Goal: Task Accomplishment & Management: Manage account settings

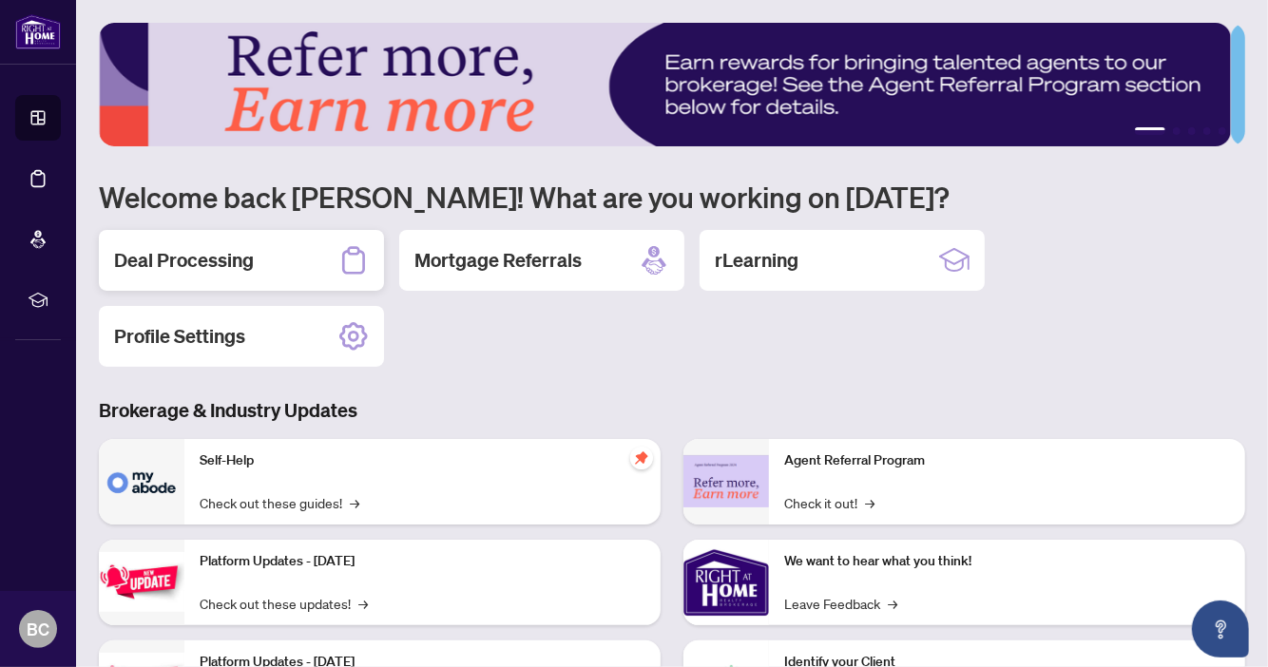
click at [191, 260] on h2 "Deal Processing" at bounding box center [184, 260] width 140 height 27
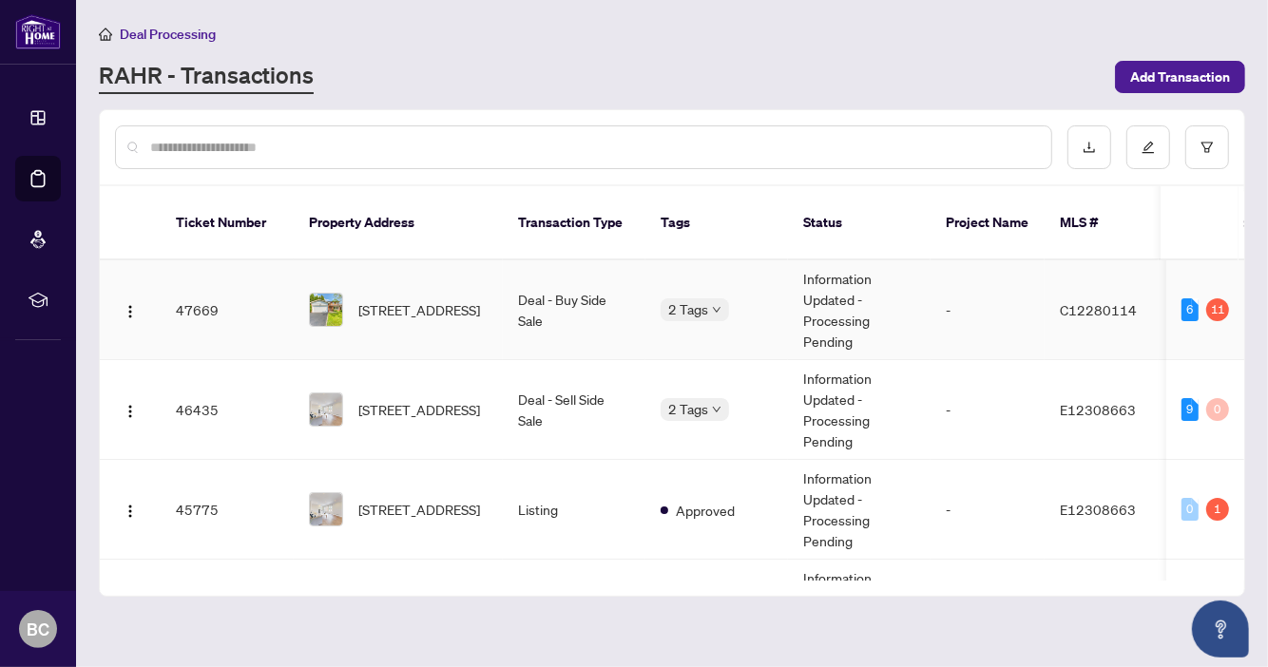
click at [515, 291] on td "Deal - Buy Side Sale" at bounding box center [574, 311] width 143 height 100
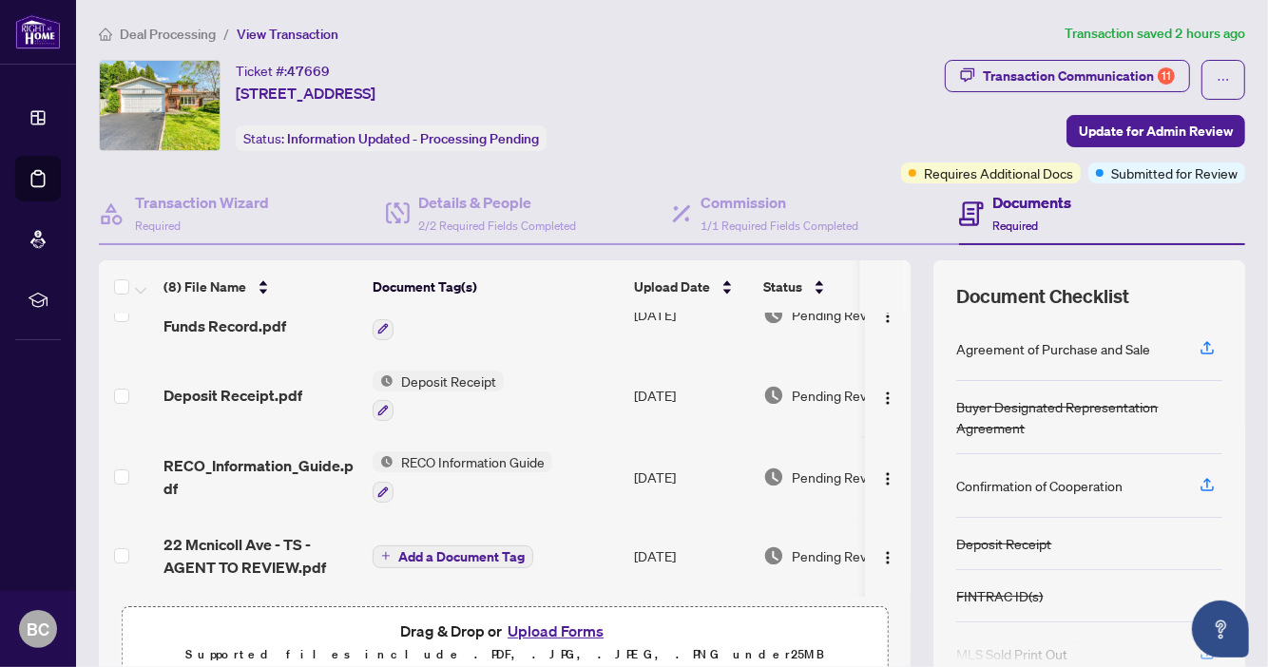
scroll to position [200, 0]
click at [558, 627] on button "Upload Forms" at bounding box center [555, 631] width 107 height 25
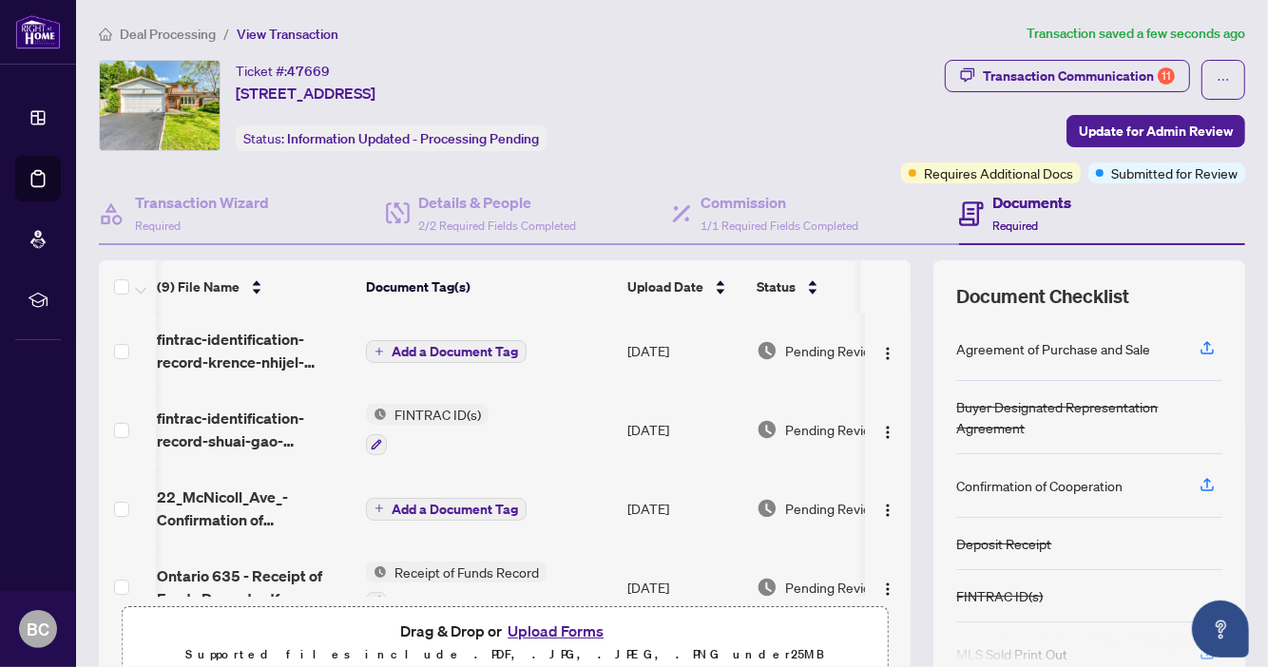
scroll to position [0, 7]
click at [471, 346] on span "Add a Document Tag" at bounding box center [455, 352] width 126 height 13
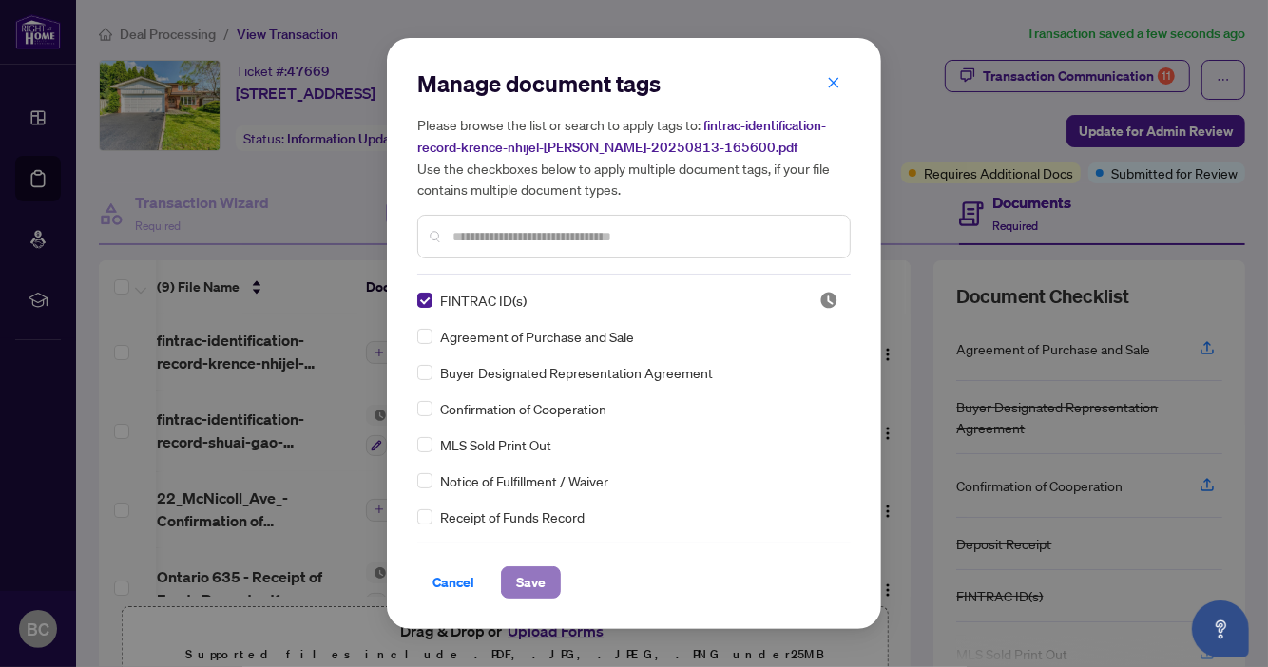
click at [534, 582] on span "Save" at bounding box center [530, 583] width 29 height 30
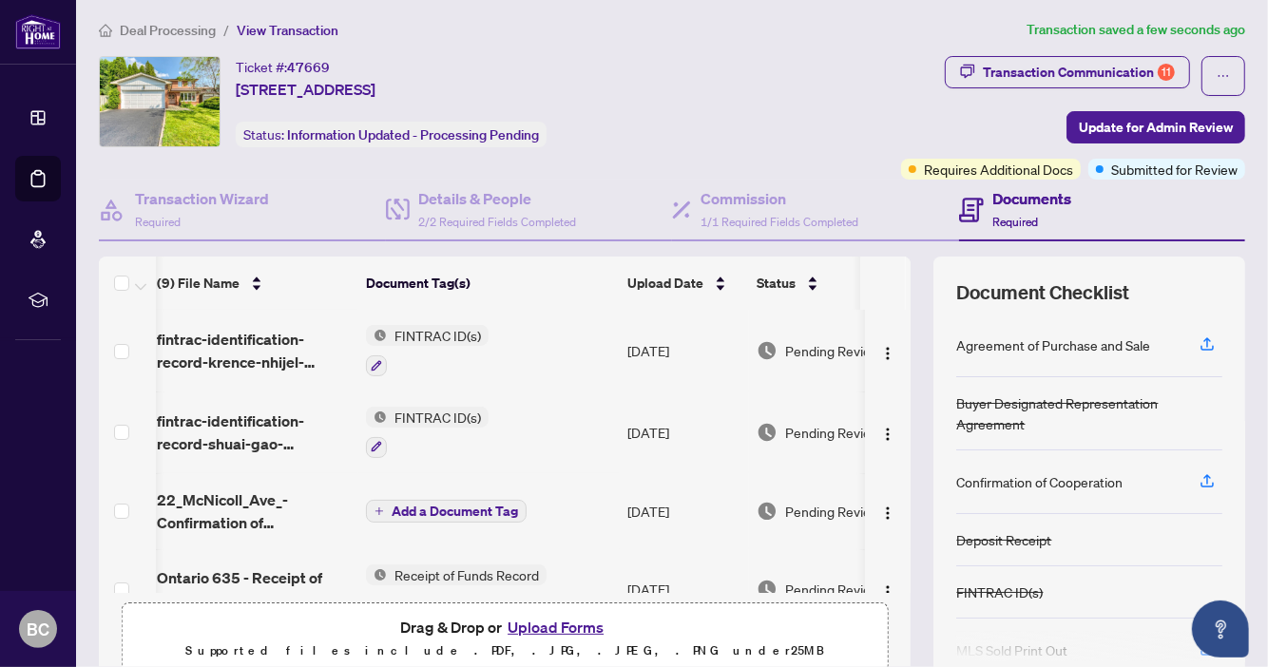
scroll to position [166, 7]
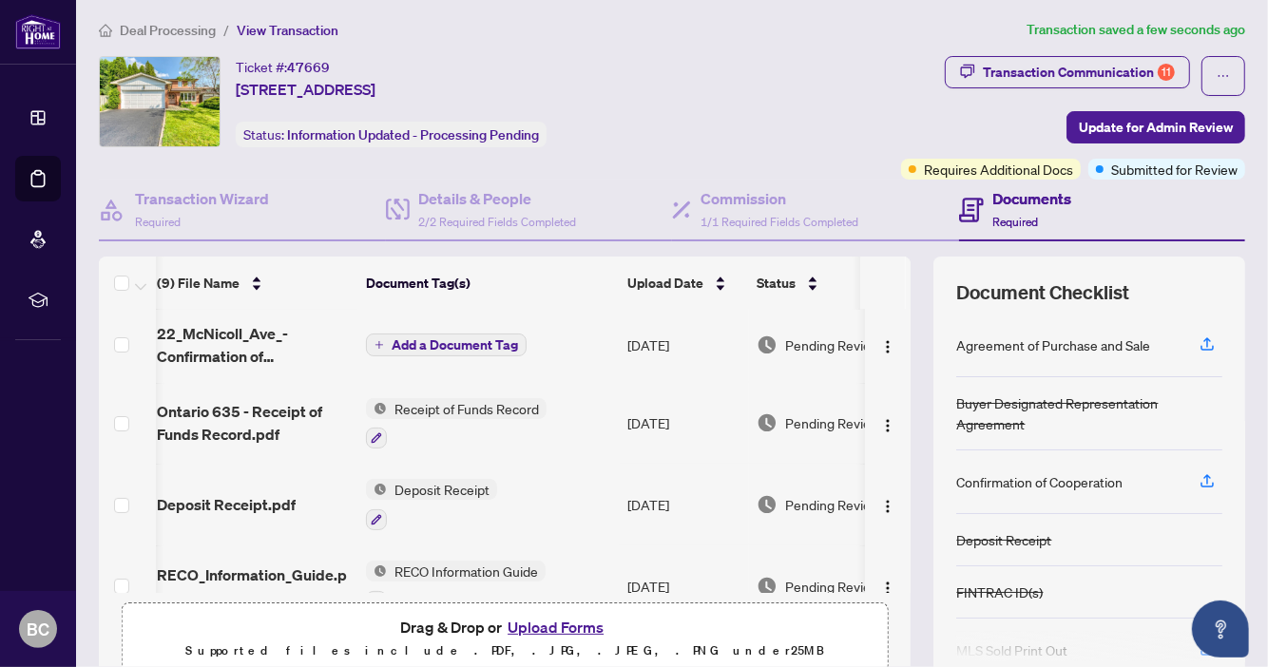
click at [454, 341] on span "Add a Document Tag" at bounding box center [455, 344] width 126 height 13
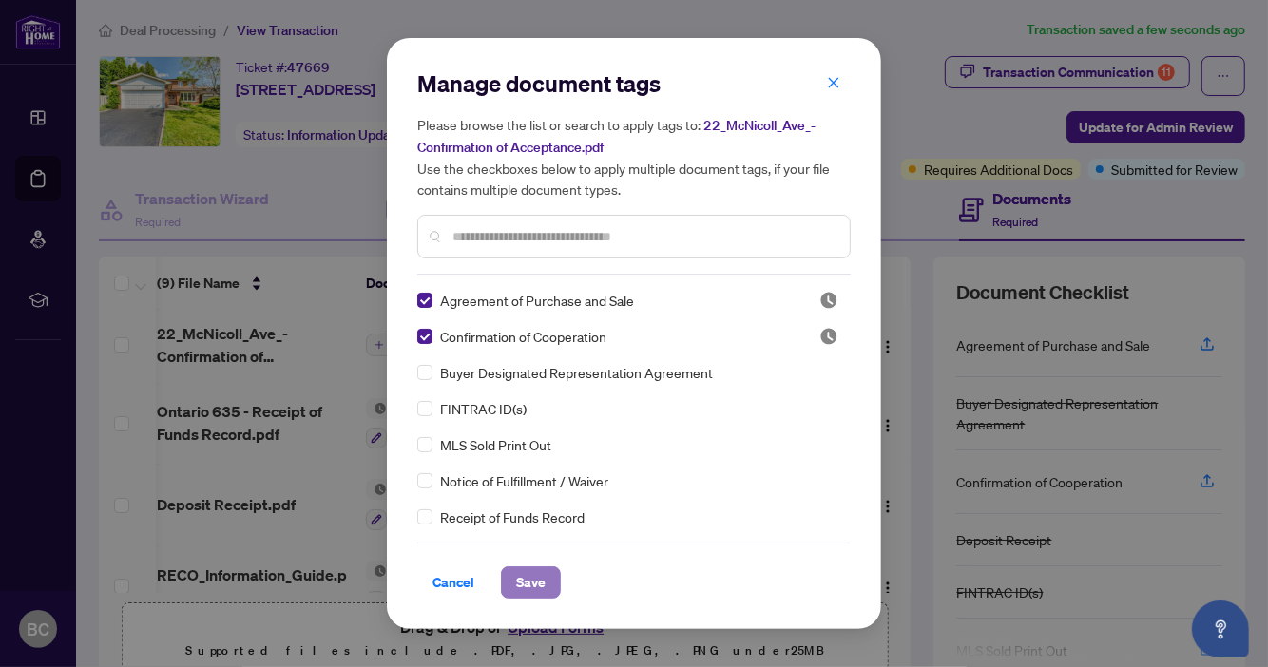
click at [541, 584] on span "Save" at bounding box center [530, 583] width 29 height 30
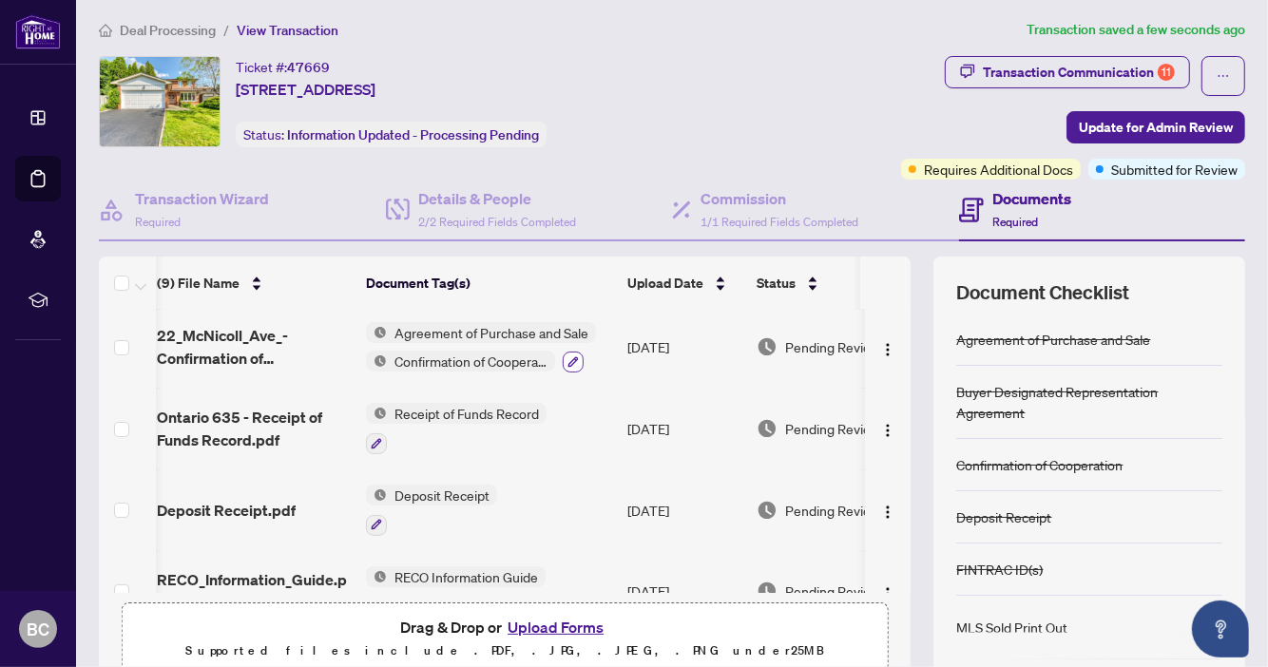
click at [572, 357] on icon "button" at bounding box center [573, 362] width 11 height 11
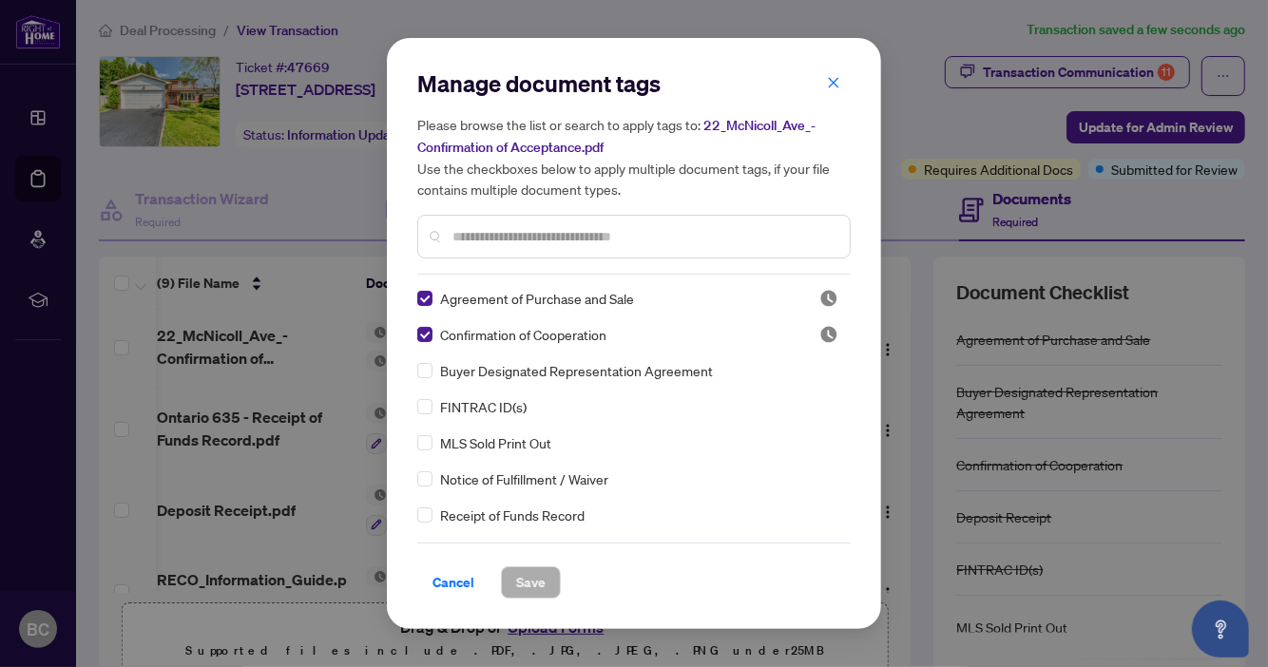
scroll to position [0, 0]
click at [454, 589] on span "Cancel" at bounding box center [454, 583] width 42 height 30
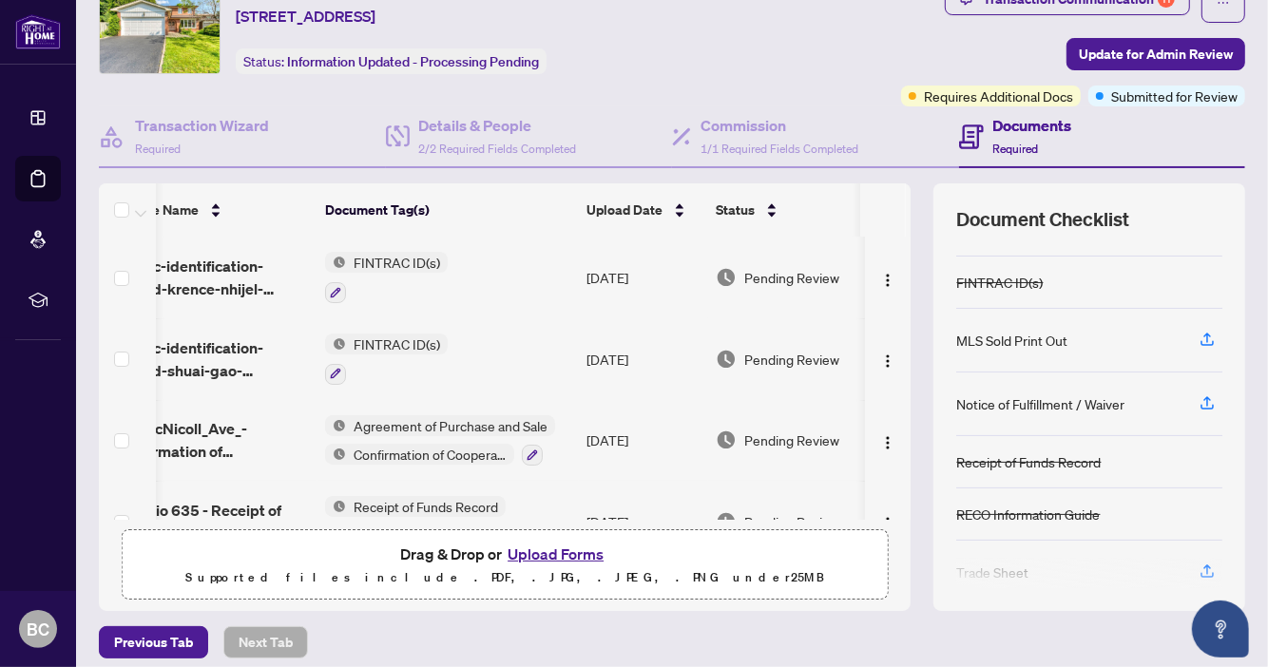
scroll to position [0, 51]
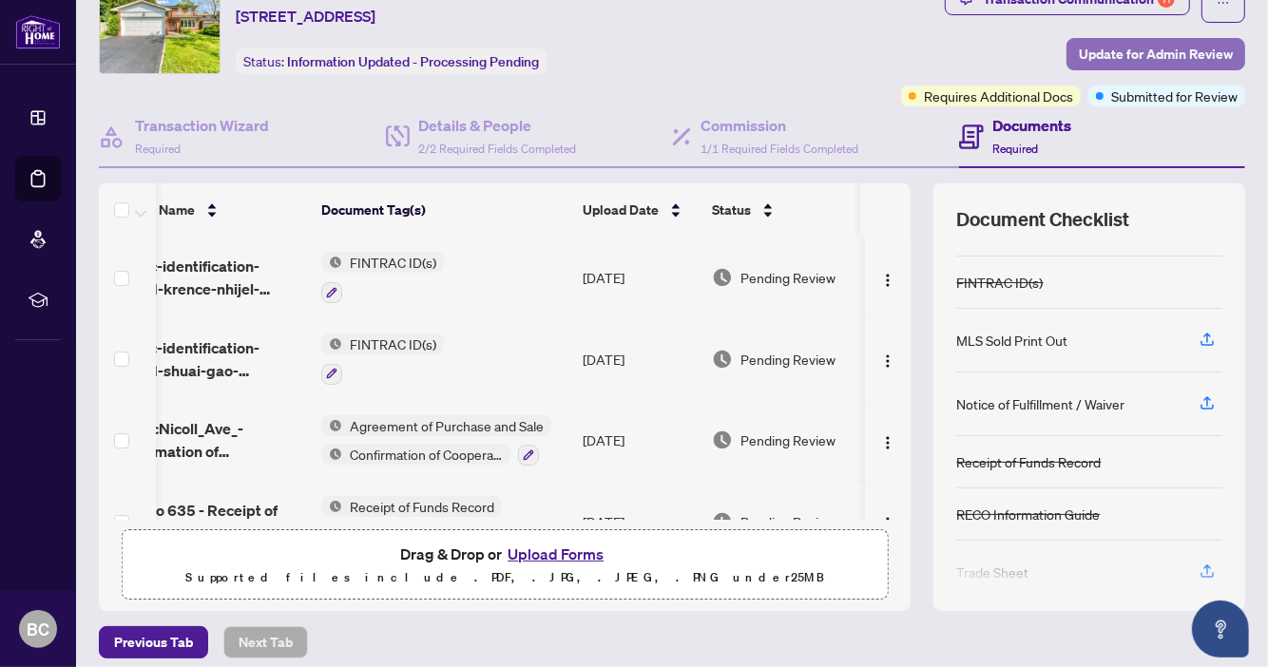
click at [1134, 52] on span "Update for Admin Review" at bounding box center [1156, 54] width 154 height 30
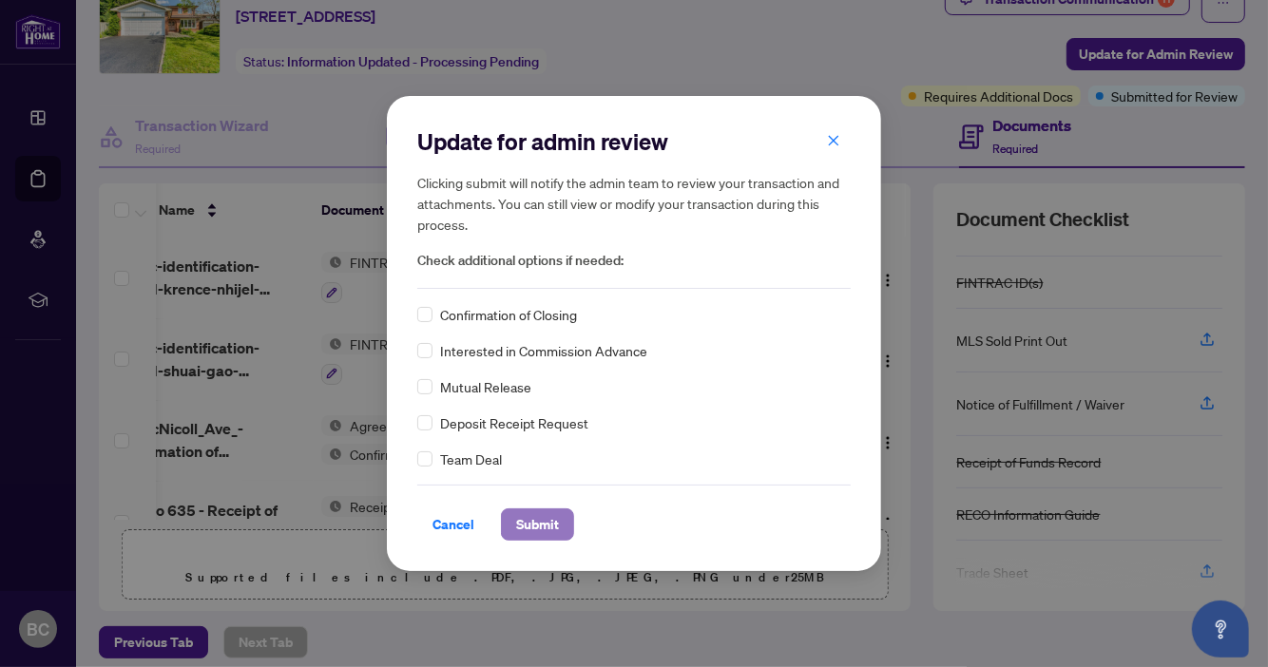
click at [541, 530] on span "Submit" at bounding box center [537, 525] width 43 height 30
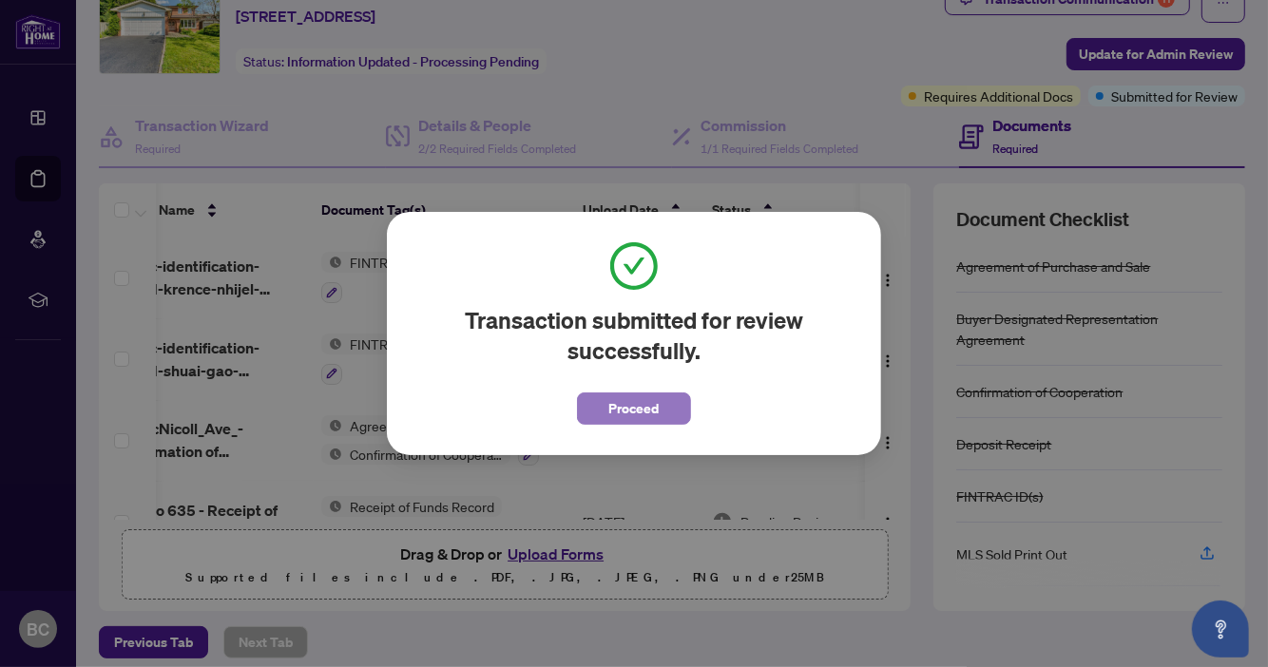
click at [636, 408] on span "Proceed" at bounding box center [634, 409] width 50 height 30
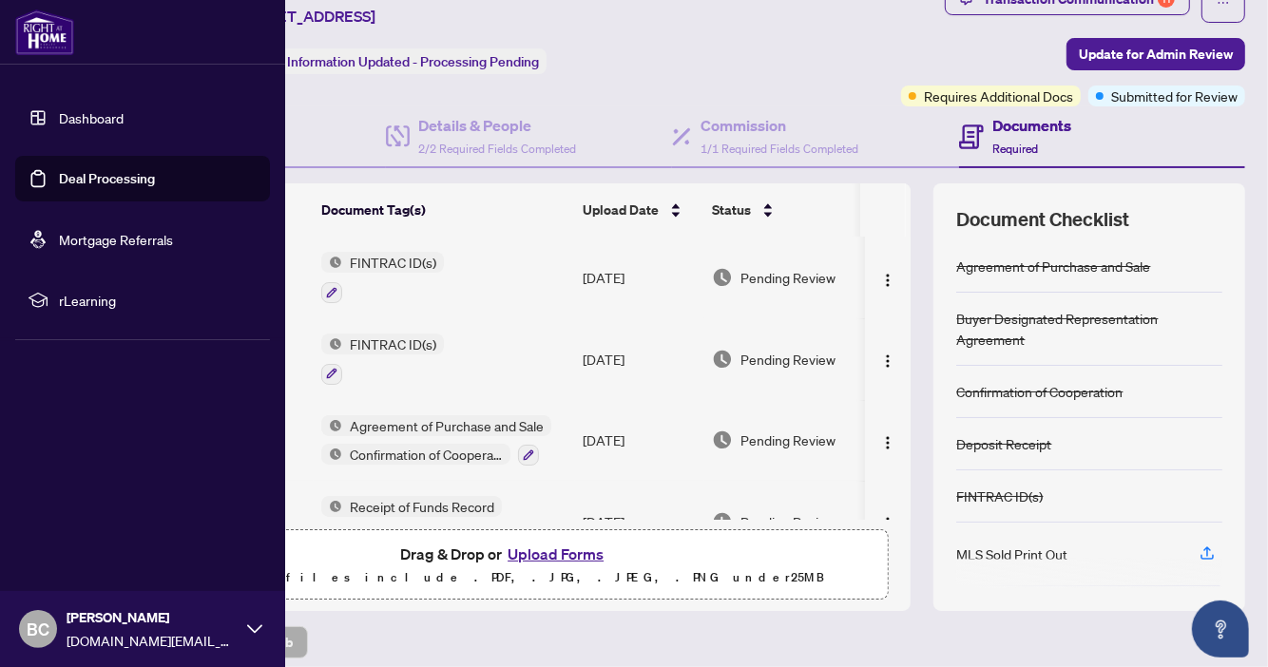
click at [104, 121] on link "Dashboard" at bounding box center [91, 117] width 65 height 17
